Goal: Task Accomplishment & Management: Complete application form

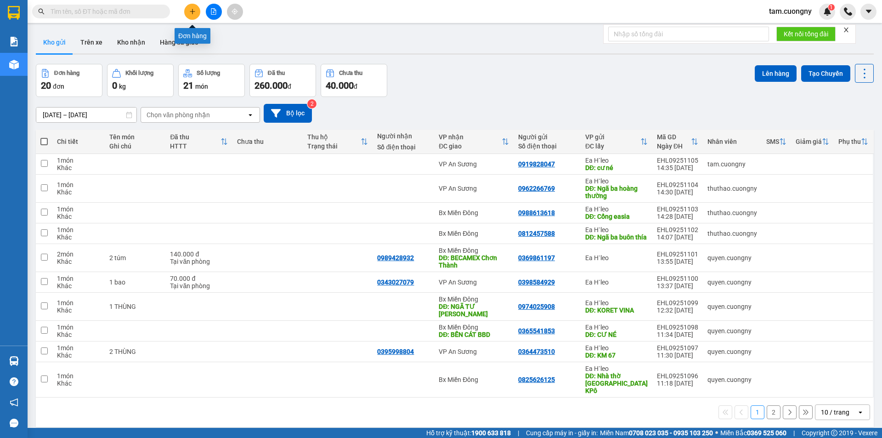
click at [194, 13] on icon "plus" at bounding box center [192, 11] width 6 height 6
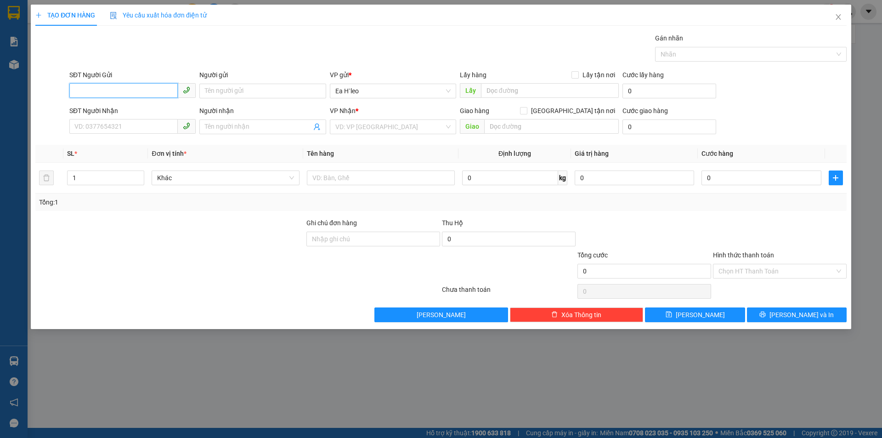
click at [92, 97] on input "SĐT Người Gửi" at bounding box center [123, 90] width 108 height 15
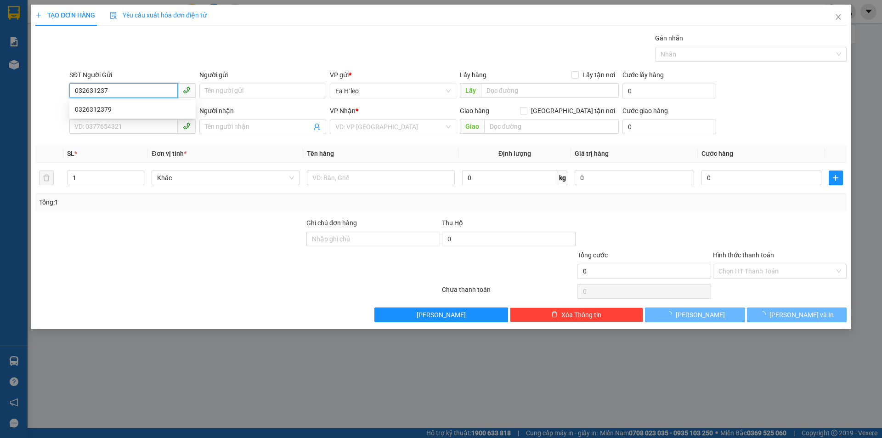
type input "0326312379"
click at [105, 107] on div "0326312379" at bounding box center [132, 109] width 115 height 10
type input "KM 67"
type input "0395676879"
type input "Quý"
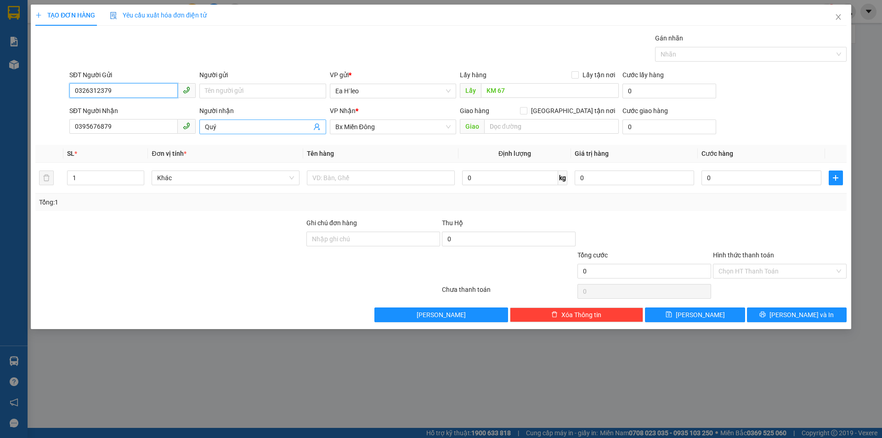
type input "0326312379"
drag, startPoint x: 237, startPoint y: 126, endPoint x: 56, endPoint y: 130, distance: 181.9
click at [56, 130] on div "SĐT Người Nhận 0395676879 Người nhận Quý Quý VP Nhận * Bx Miền Đông Giao hàng …" at bounding box center [440, 122] width 813 height 32
drag, startPoint x: 105, startPoint y: 123, endPoint x: 34, endPoint y: 126, distance: 71.3
click at [34, 126] on div "TẠO ĐƠN HÀNG Yêu cầu xuất hóa đơn điện tử Transit Pickup Surcharge Ids Transit …" at bounding box center [441, 167] width 820 height 324
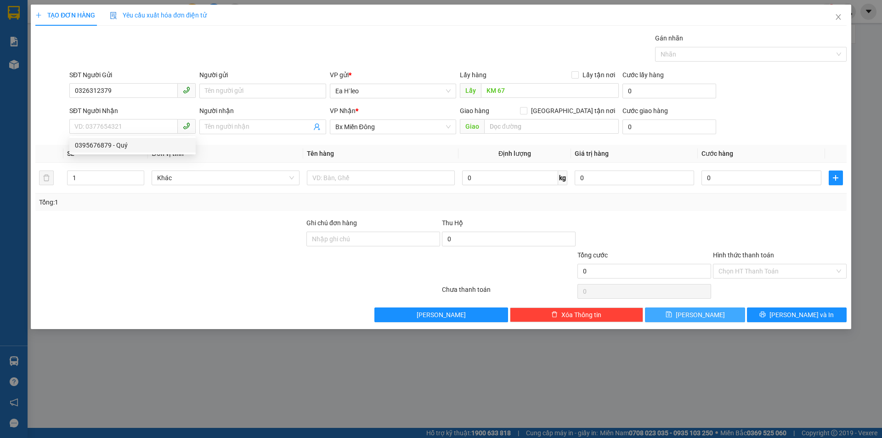
click at [716, 314] on button "[PERSON_NAME]" at bounding box center [695, 314] width 100 height 15
